Goal: Task Accomplishment & Management: Manage account settings

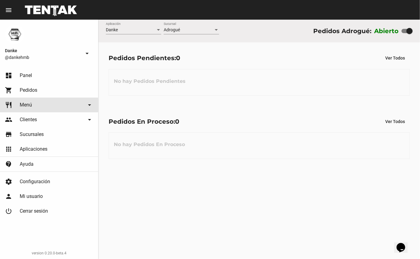
click at [33, 105] on link "restaurant Menú arrow_drop_down" at bounding box center [49, 105] width 98 height 15
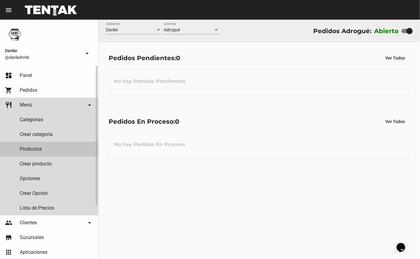
click at [39, 146] on link "Productos" at bounding box center [49, 149] width 98 height 15
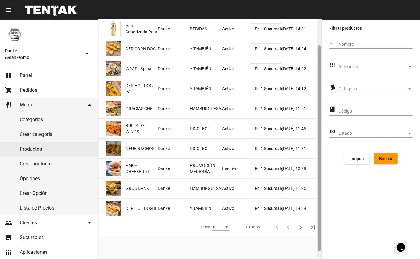
drag, startPoint x: 319, startPoint y: 78, endPoint x: 319, endPoint y: 106, distance: 28.0
click at [319, 106] on div at bounding box center [318, 149] width 3 height 206
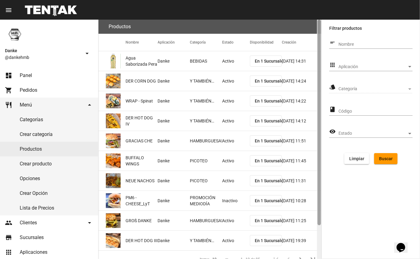
drag, startPoint x: 318, startPoint y: 109, endPoint x: 317, endPoint y: 71, distance: 37.8
click at [317, 71] on div at bounding box center [319, 140] width 5 height 240
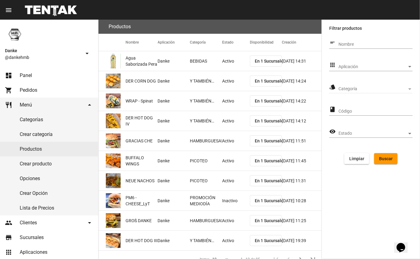
click at [408, 66] on div "Aplicación" at bounding box center [410, 67] width 6 height 5
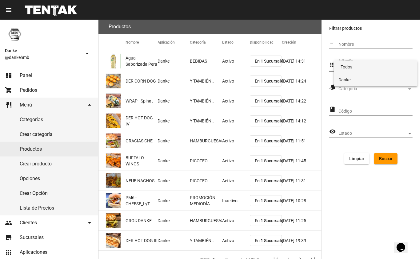
click at [395, 80] on span "Danke" at bounding box center [376, 79] width 74 height 13
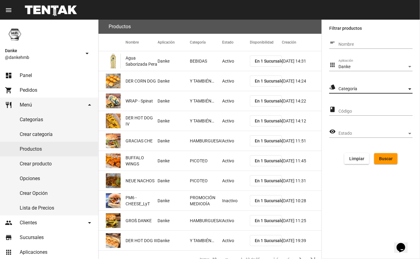
click at [408, 89] on div "Categoría" at bounding box center [410, 89] width 6 height 5
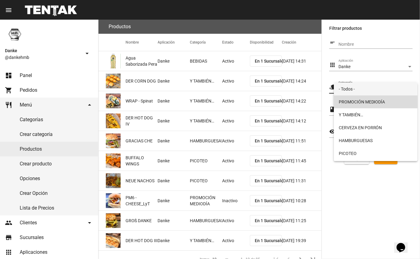
click at [397, 101] on span "PROMOCIÓN MEDIODÍA" at bounding box center [376, 102] width 74 height 13
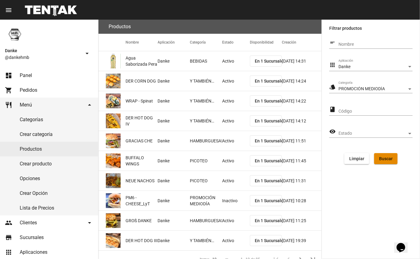
click at [390, 158] on span "Buscar" at bounding box center [386, 158] width 14 height 5
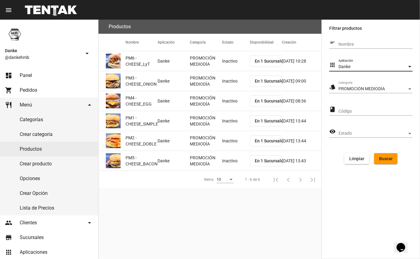
click at [407, 68] on div "Aplicación" at bounding box center [410, 67] width 6 height 5
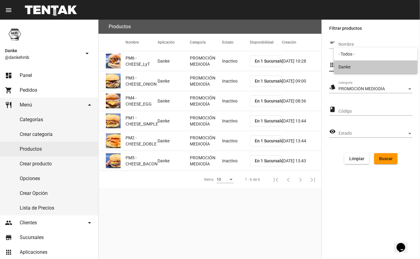
click at [404, 65] on span "Danke" at bounding box center [376, 67] width 74 height 13
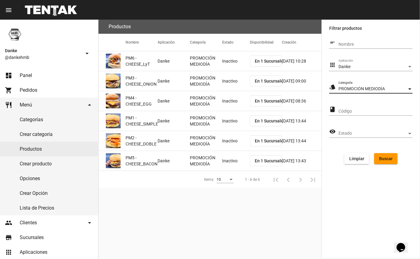
click at [410, 89] on div "Categoría" at bounding box center [409, 90] width 3 height 2
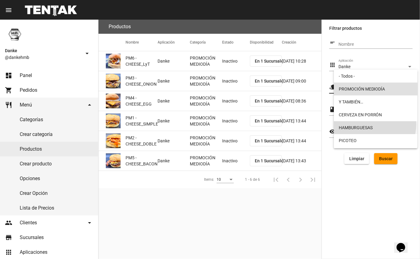
click at [374, 125] on span "HAMBURGUESAS" at bounding box center [376, 127] width 74 height 13
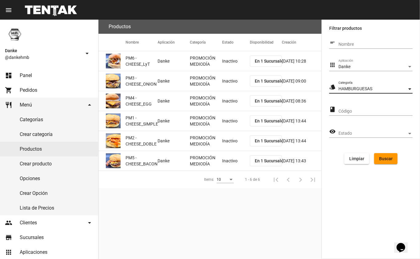
click at [386, 159] on span "Buscar" at bounding box center [386, 158] width 14 height 5
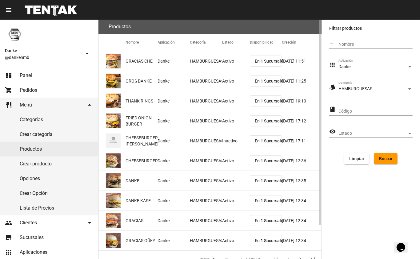
click at [229, 57] on mat-cell "Activo" at bounding box center [236, 61] width 28 height 20
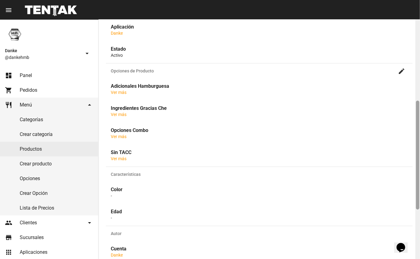
drag, startPoint x: 416, startPoint y: 116, endPoint x: 416, endPoint y: 197, distance: 81.5
click at [416, 197] on div at bounding box center [417, 155] width 3 height 109
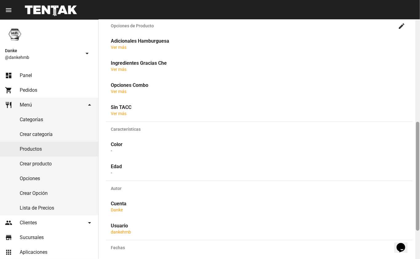
scroll to position [234, 0]
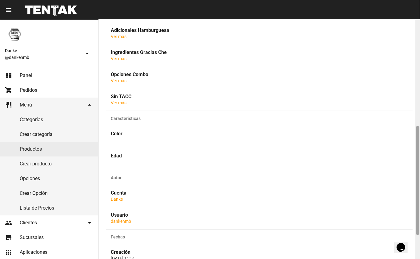
drag, startPoint x: 416, startPoint y: 197, endPoint x: 414, endPoint y: 223, distance: 25.6
click at [414, 223] on div "Producto GRACIAS CHE ID: a7d07f2c-0403-4293-91ee-ce3eaebf210e Código de Artícul…" at bounding box center [258, 140] width 321 height 240
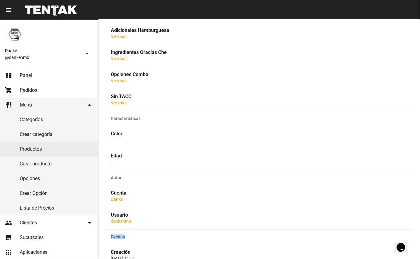
drag, startPoint x: 807, startPoint y: 457, endPoint x: 410, endPoint y: 236, distance: 454.9
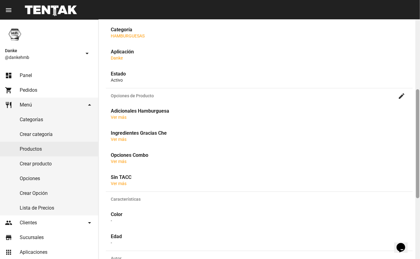
drag, startPoint x: 418, startPoint y: 137, endPoint x: 419, endPoint y: 99, distance: 37.9
click at [419, 99] on div at bounding box center [417, 140] width 5 height 240
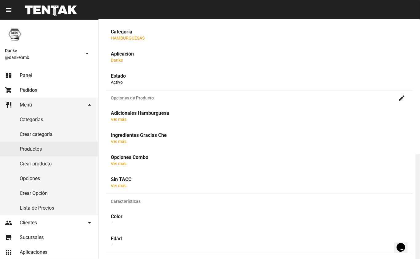
scroll to position [286, 0]
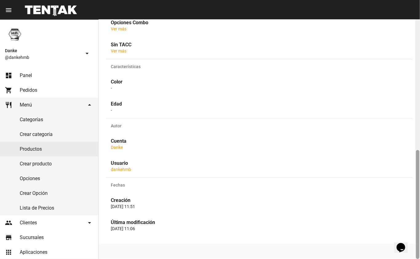
drag, startPoint x: 419, startPoint y: 99, endPoint x: 419, endPoint y: 93, distance: 5.2
click at [419, 93] on div at bounding box center [417, 140] width 5 height 240
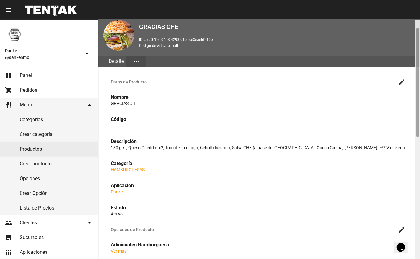
scroll to position [14, 0]
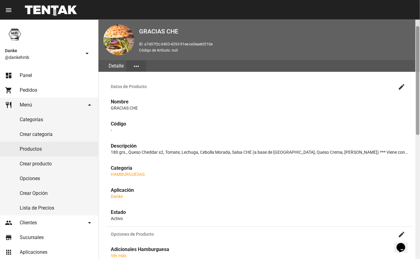
drag, startPoint x: 418, startPoint y: 170, endPoint x: 412, endPoint y: 38, distance: 132.0
click at [412, 38] on div "Producto GRACIAS CHE ID: a7d07f2c-0403-4293-91ee-ce3eaebf210e Código de Artícul…" at bounding box center [258, 140] width 321 height 240
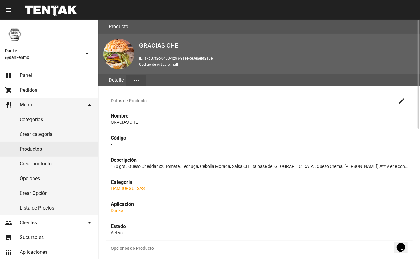
click at [141, 80] on button "more_horiz" at bounding box center [136, 80] width 20 height 11
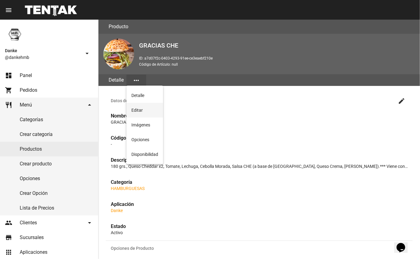
click at [143, 108] on button "Editar" at bounding box center [144, 110] width 37 height 15
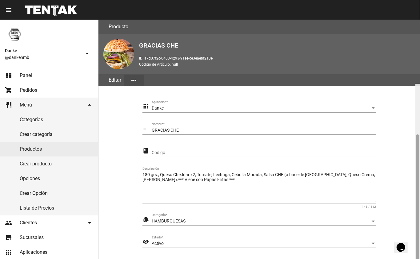
scroll to position [64, 0]
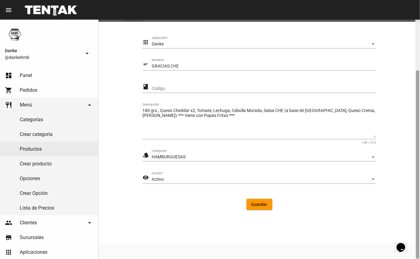
click at [415, 100] on div at bounding box center [417, 140] width 5 height 240
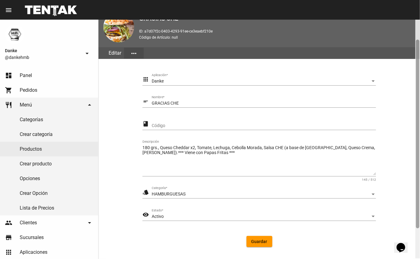
scroll to position [26, 0]
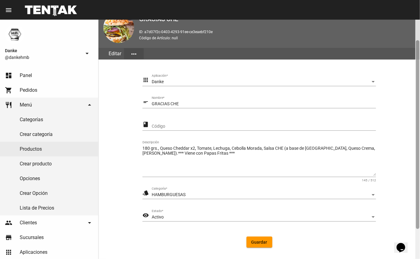
drag, startPoint x: 417, startPoint y: 105, endPoint x: 418, endPoint y: 75, distance: 29.8
click at [418, 75] on div at bounding box center [417, 134] width 3 height 189
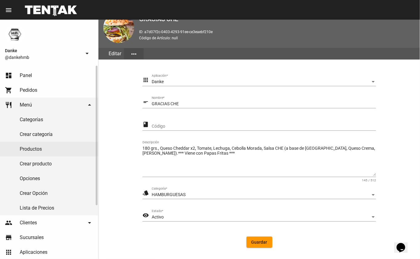
click at [35, 116] on link "Categorías" at bounding box center [49, 120] width 98 height 15
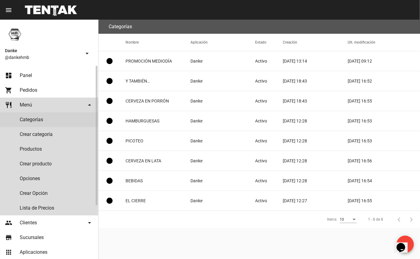
click at [36, 98] on link "restaurant Menú arrow_drop_down" at bounding box center [49, 105] width 98 height 15
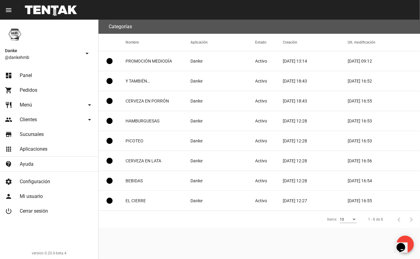
click at [38, 183] on span "Configuración" at bounding box center [35, 182] width 30 height 6
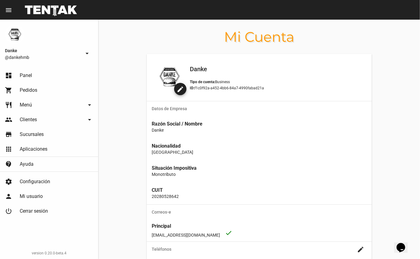
click at [88, 106] on mat-icon "arrow_drop_down" at bounding box center [89, 104] width 7 height 7
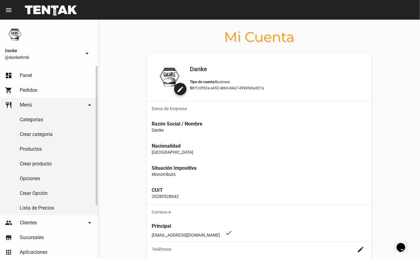
click at [42, 205] on link "Lista de Precios" at bounding box center [49, 208] width 98 height 15
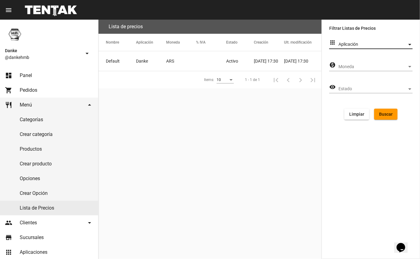
click at [410, 46] on div "Aplicación" at bounding box center [410, 44] width 6 height 5
click at [402, 55] on span "Danke" at bounding box center [376, 57] width 74 height 13
click at [411, 65] on div "Moneda" at bounding box center [410, 67] width 6 height 5
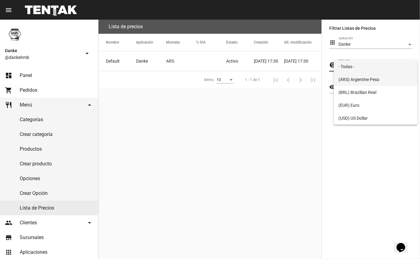
click at [395, 80] on span "(ARS) Argentine Peso" at bounding box center [376, 79] width 74 height 13
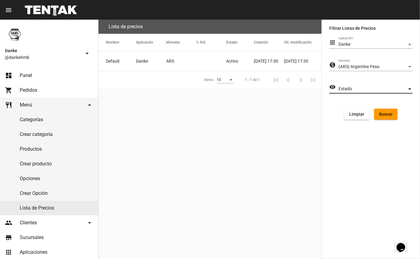
click at [406, 89] on span "Estado" at bounding box center [372, 89] width 69 height 5
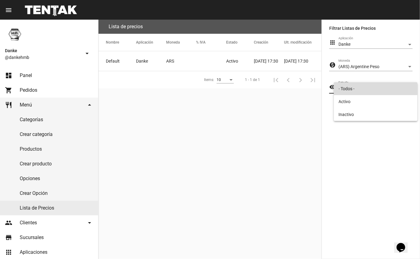
click at [368, 88] on span "- Todos -" at bounding box center [376, 88] width 74 height 13
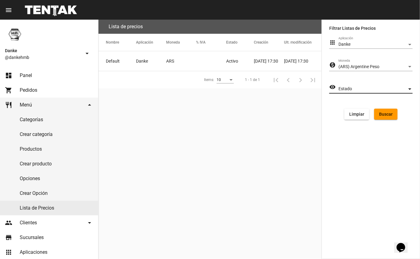
click at [390, 117] on button "Buscar" at bounding box center [385, 114] width 23 height 11
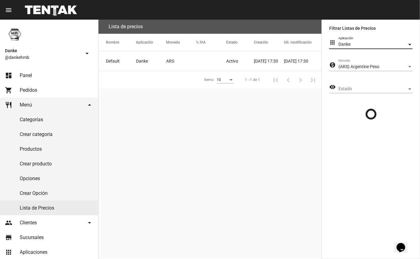
click at [411, 42] on div "Aplicación" at bounding box center [410, 44] width 6 height 5
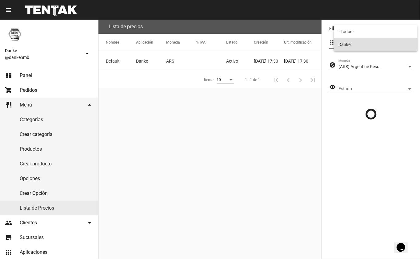
click at [411, 42] on span "Danke" at bounding box center [376, 44] width 74 height 13
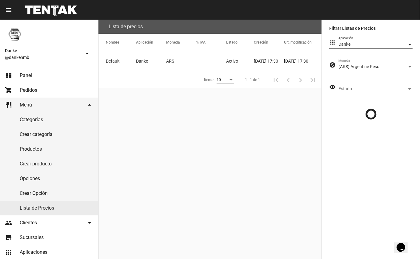
click at [410, 44] on div "Aplicación" at bounding box center [410, 44] width 6 height 5
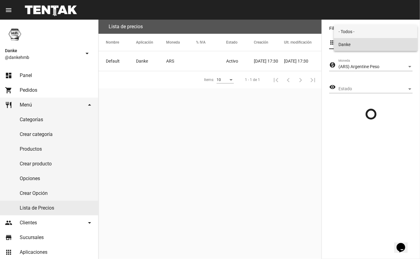
click at [400, 32] on span "- Todos -" at bounding box center [376, 31] width 74 height 13
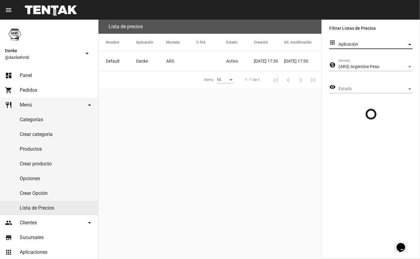
click at [407, 45] on div "Aplicación" at bounding box center [410, 44] width 6 height 5
click at [380, 45] on span "- Todos -" at bounding box center [376, 44] width 74 height 13
click at [408, 89] on div "Estado" at bounding box center [410, 89] width 6 height 5
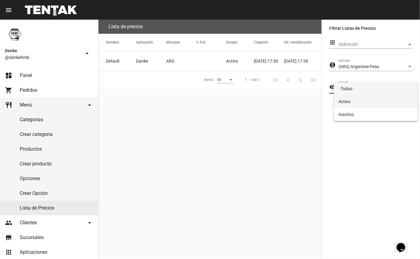
click at [388, 102] on span "Activo" at bounding box center [376, 101] width 74 height 13
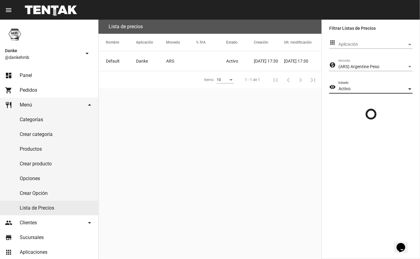
click at [131, 63] on mat-cell "Default" at bounding box center [117, 61] width 38 height 20
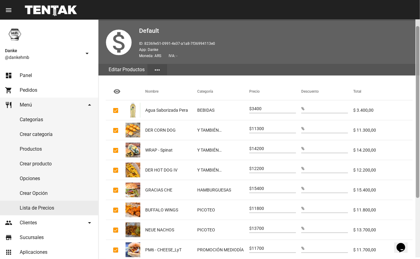
drag, startPoint x: 418, startPoint y: 93, endPoint x: 418, endPoint y: 103, distance: 10.5
click at [418, 103] on div at bounding box center [417, 112] width 3 height 172
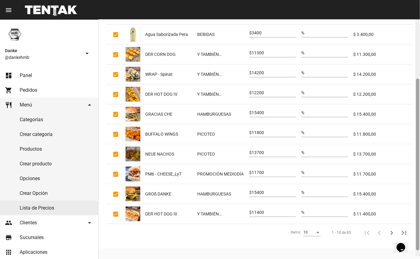
scroll to position [94, 0]
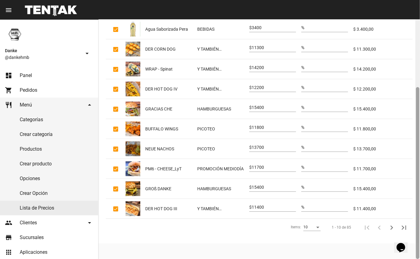
drag, startPoint x: 418, startPoint y: 103, endPoint x: 413, endPoint y: 174, distance: 70.6
click at [413, 174] on div "Lista de Precios monetization_on Default ID: 82369e51-0991-4e37-a1a8-7f36994113…" at bounding box center [258, 140] width 321 height 240
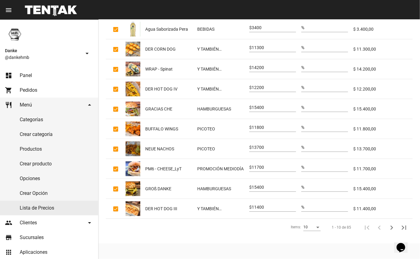
click at [393, 228] on icon "Siguiente" at bounding box center [391, 228] width 9 height 9
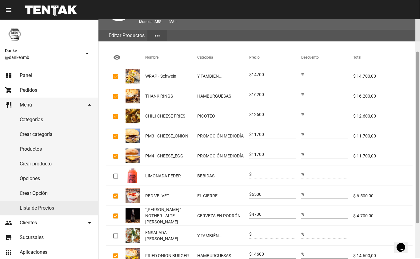
scroll to position [46, 0]
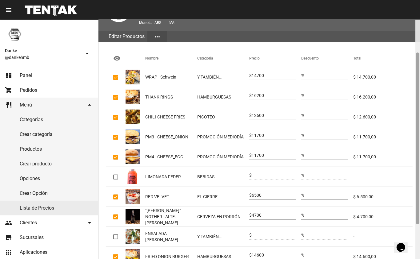
drag, startPoint x: 416, startPoint y: 126, endPoint x: 415, endPoint y: 92, distance: 34.5
click at [415, 92] on div at bounding box center [417, 140] width 5 height 240
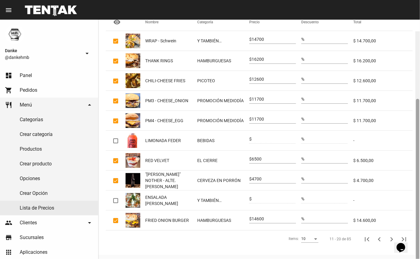
scroll to position [94, 0]
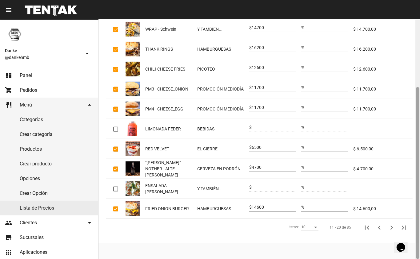
drag, startPoint x: 418, startPoint y: 97, endPoint x: 410, endPoint y: 134, distance: 37.9
click at [409, 138] on div "Lista de Precios monetization_on Default ID: 82369e51-0991-4e37-a1a8-7f36994113…" at bounding box center [258, 140] width 321 height 240
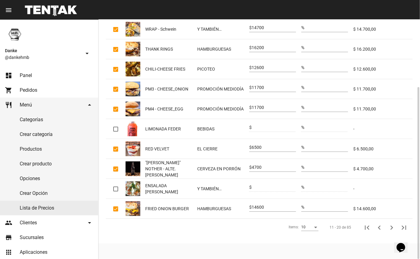
drag, startPoint x: 410, startPoint y: 134, endPoint x: 410, endPoint y: 125, distance: 9.2
click at [410, 125] on mat-cell "-" at bounding box center [382, 129] width 59 height 20
click at [378, 230] on icon "Anterior" at bounding box center [379, 228] width 9 height 9
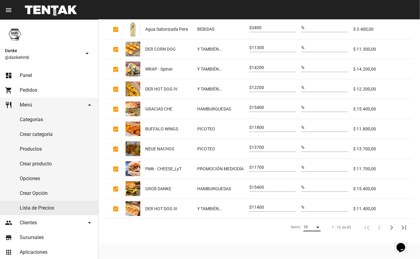
click at [315, 228] on div "10" at bounding box center [309, 228] width 12 height 4
click at [308, 248] on span "50" at bounding box center [311, 250] width 17 height 11
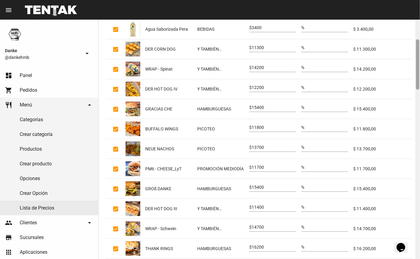
click at [419, 74] on div at bounding box center [417, 64] width 3 height 50
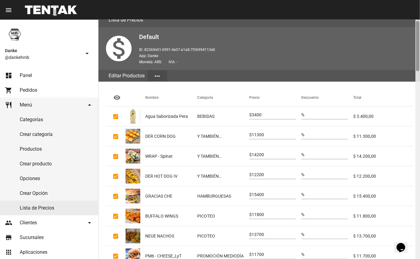
scroll to position [23, 0]
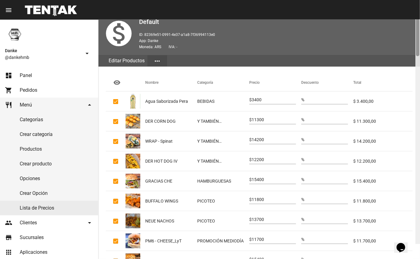
drag, startPoint x: 417, startPoint y: 53, endPoint x: 418, endPoint y: 38, distance: 15.1
click at [418, 38] on div at bounding box center [417, 31] width 3 height 50
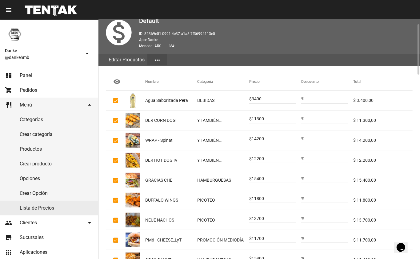
click at [155, 56] on button "more_horiz" at bounding box center [157, 59] width 20 height 11
click at [136, 76] on div at bounding box center [210, 129] width 420 height 259
click at [418, 68] on div at bounding box center [417, 49] width 3 height 50
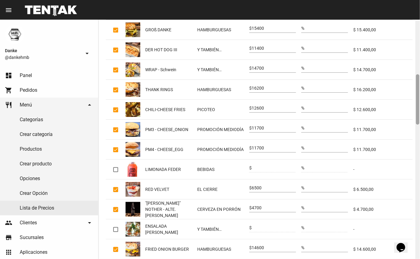
scroll to position [255, 0]
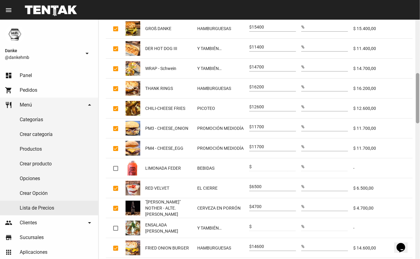
drag, startPoint x: 417, startPoint y: 46, endPoint x: 417, endPoint y: 95, distance: 48.9
click at [417, 95] on div at bounding box center [417, 98] width 3 height 50
click at [416, 151] on div at bounding box center [417, 140] width 5 height 240
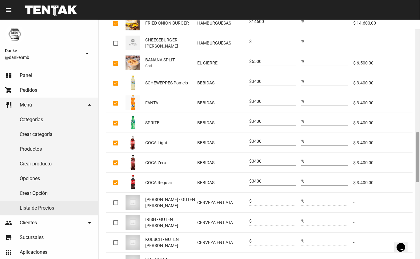
scroll to position [489, 0]
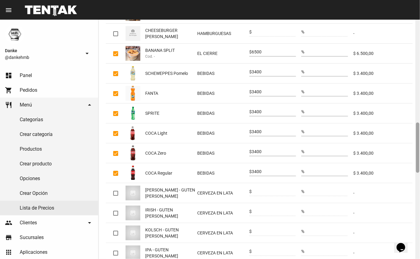
click at [418, 137] on div at bounding box center [417, 148] width 3 height 50
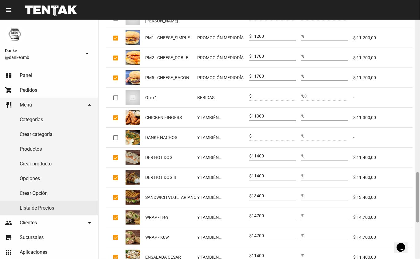
scroll to position [735, 0]
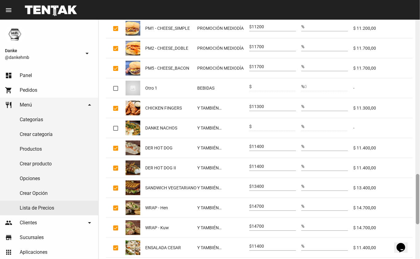
click at [418, 178] on div at bounding box center [417, 199] width 3 height 50
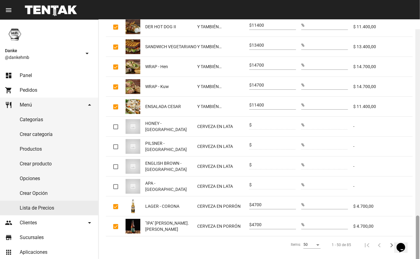
scroll to position [895, 0]
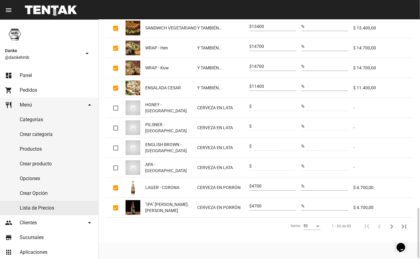
click at [388, 165] on mat-cell "-" at bounding box center [382, 168] width 59 height 20
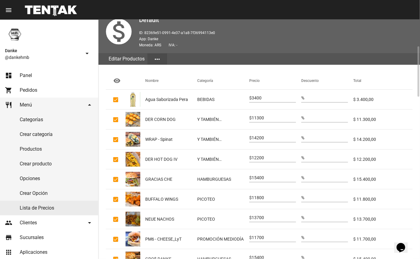
scroll to position [0, 0]
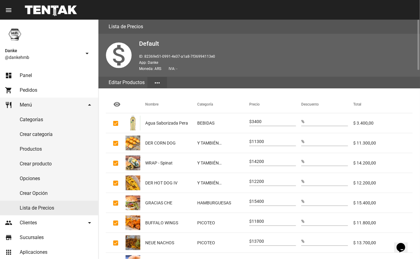
click at [157, 88] on button "more_horiz" at bounding box center [157, 82] width 20 height 11
click at [121, 106] on div at bounding box center [210, 129] width 420 height 259
click at [116, 105] on mat-icon "visibility" at bounding box center [116, 104] width 7 height 7
click at [148, 109] on mat-header-cell "Nombre" at bounding box center [171, 104] width 52 height 17
click at [207, 105] on mat-header-cell "Categoría" at bounding box center [223, 104] width 52 height 17
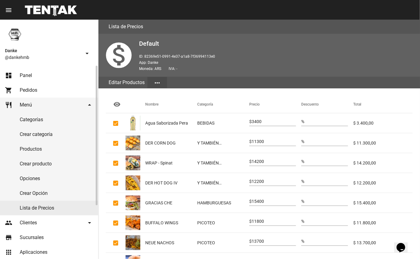
click at [34, 212] on link "Lista de Precios" at bounding box center [49, 208] width 98 height 15
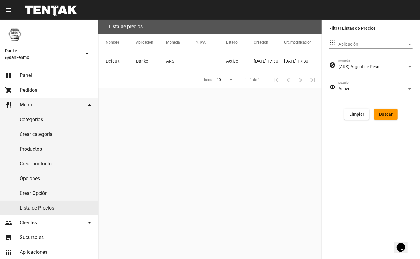
click at [406, 46] on span "Aplicación" at bounding box center [372, 44] width 69 height 5
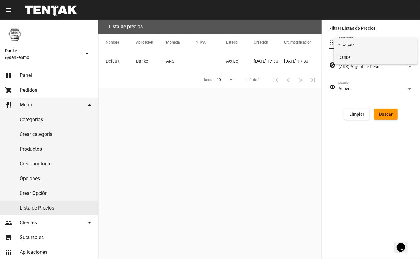
click at [371, 56] on span "Danke" at bounding box center [376, 57] width 74 height 13
click at [388, 112] on span "Buscar" at bounding box center [386, 114] width 14 height 5
